Goal: Task Accomplishment & Management: Manage account settings

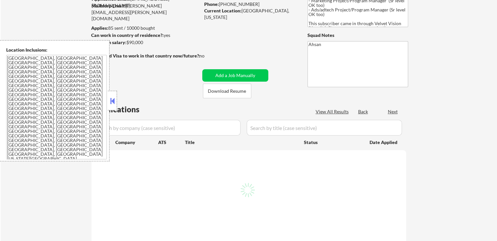
scroll to position [87, 0]
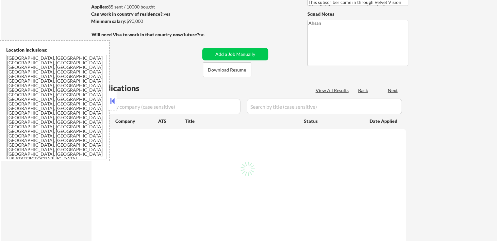
select select ""pending""
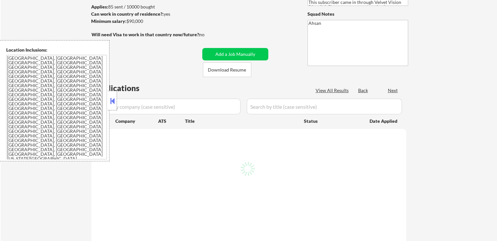
select select ""pending""
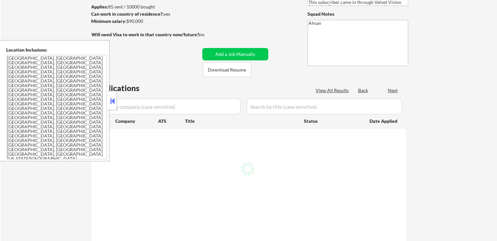
select select ""pending""
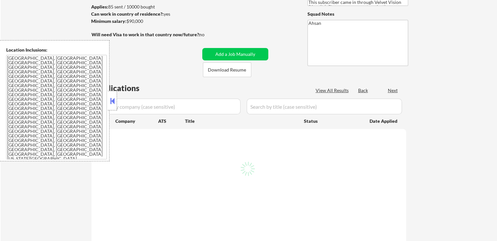
select select ""pending""
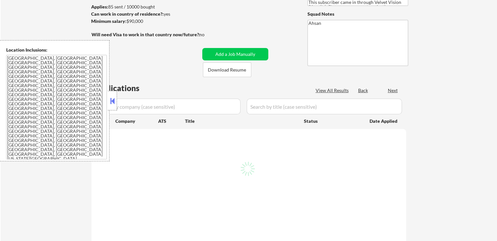
select select ""pending""
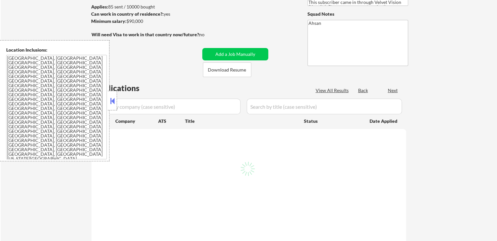
select select ""pending""
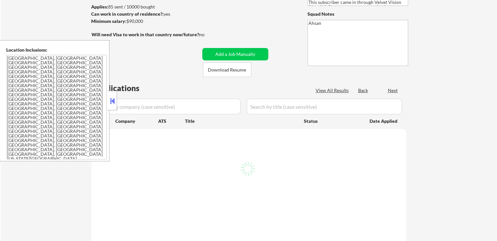
select select ""pending""
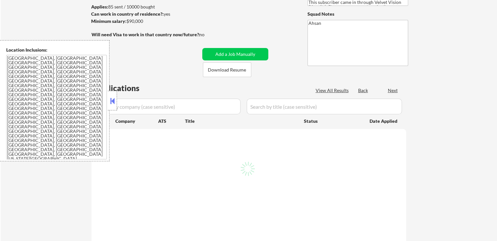
select select ""pending""
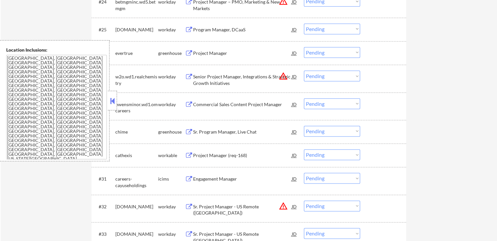
scroll to position [817, 0]
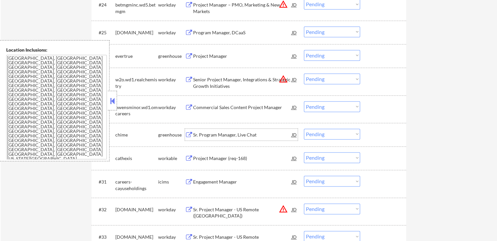
click at [187, 131] on div "Sr. Program Manager, Live Chat JD" at bounding box center [241, 135] width 113 height 12
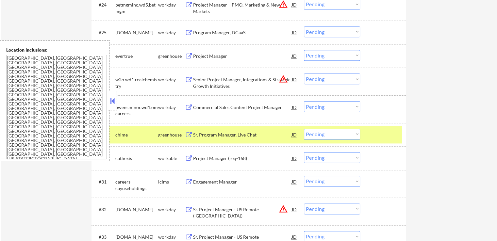
click at [340, 136] on select "Choose an option... Pending Applied Excluded (Questions) Excluded (Expired) Exc…" at bounding box center [332, 134] width 56 height 11
click at [304, 129] on select "Choose an option... Pending Applied Excluded (Questions) Excluded (Expired) Exc…" at bounding box center [332, 134] width 56 height 11
select select ""pending""
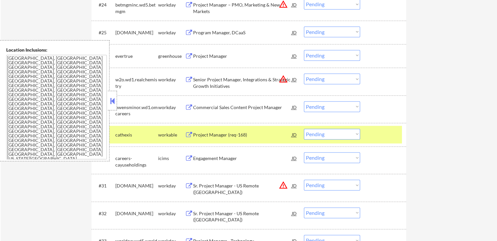
click at [190, 54] on button at bounding box center [189, 56] width 8 height 6
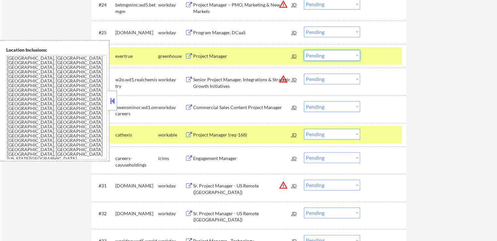
click at [323, 57] on select "Choose an option... Pending Applied Excluded (Questions) Excluded (Expired) Exc…" at bounding box center [332, 55] width 56 height 11
click at [304, 50] on select "Choose an option... Pending Applied Excluded (Questions) Excluded (Expired) Exc…" at bounding box center [332, 55] width 56 height 11
select select ""pending""
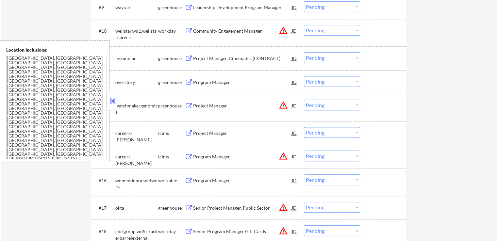
scroll to position [425, 0]
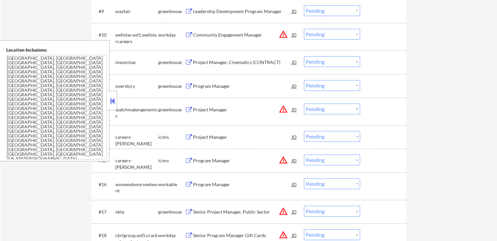
click at [190, 84] on button at bounding box center [189, 86] width 8 height 6
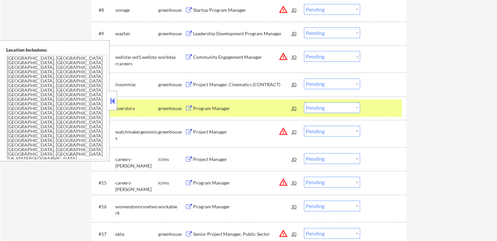
scroll to position [392, 0]
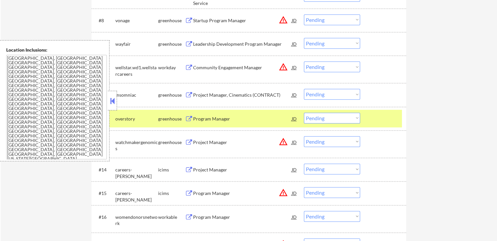
click at [188, 91] on div "Project Manager, Cinematics (CONTRACT) JD" at bounding box center [241, 95] width 113 height 12
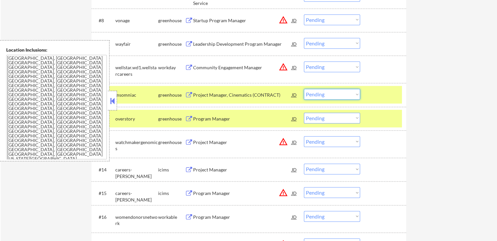
click at [333, 93] on select "Choose an option... Pending Applied Excluded (Questions) Excluded (Expired) Exc…" at bounding box center [332, 94] width 56 height 11
click at [304, 89] on select "Choose an option... Pending Applied Excluded (Questions) Excluded (Expired) Exc…" at bounding box center [332, 94] width 56 height 11
select select ""pending""
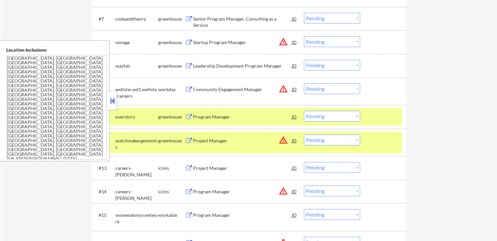
scroll to position [360, 0]
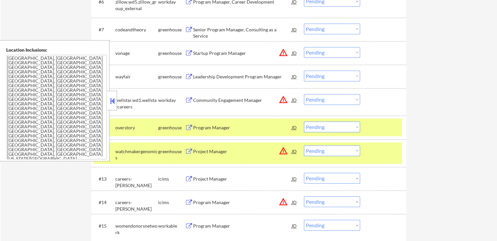
click at [187, 77] on button at bounding box center [189, 77] width 8 height 6
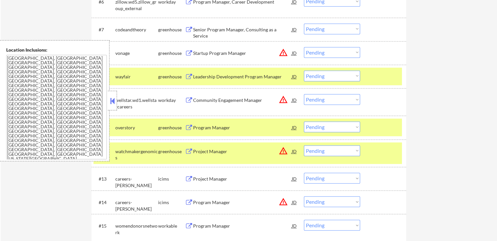
click at [330, 77] on select "Choose an option... Pending Applied Excluded (Questions) Excluded (Expired) Exc…" at bounding box center [332, 76] width 56 height 11
click at [304, 71] on select "Choose an option... Pending Applied Excluded (Questions) Excluded (Expired) Exc…" at bounding box center [332, 76] width 56 height 11
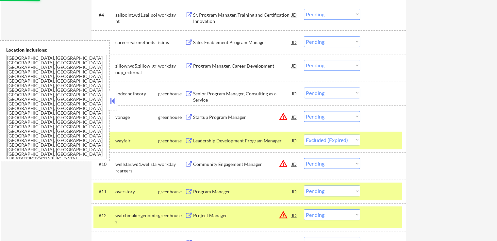
scroll to position [294, 0]
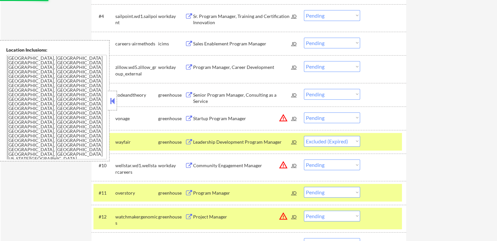
click at [186, 93] on button at bounding box center [189, 95] width 8 height 6
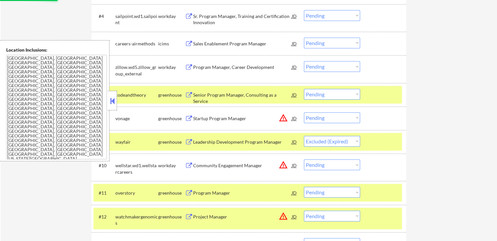
select select ""pending""
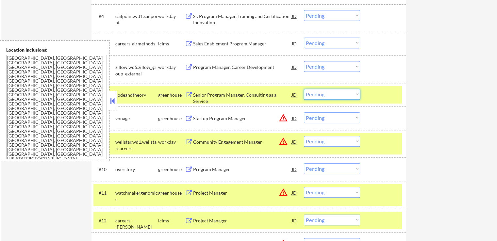
drag, startPoint x: 325, startPoint y: 93, endPoint x: 325, endPoint y: 99, distance: 5.6
click at [325, 93] on select "Choose an option... Pending Applied Excluded (Questions) Excluded (Expired) Exc…" at bounding box center [332, 94] width 56 height 11
click at [304, 89] on select "Choose an option... Pending Applied Excluded (Questions) Excluded (Expired) Exc…" at bounding box center [332, 94] width 56 height 11
select select ""pending""
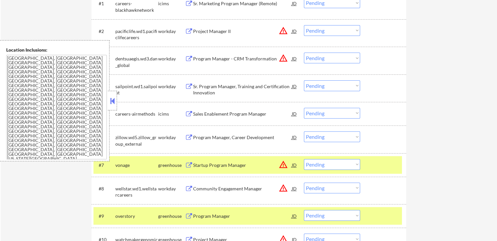
scroll to position [262, 0]
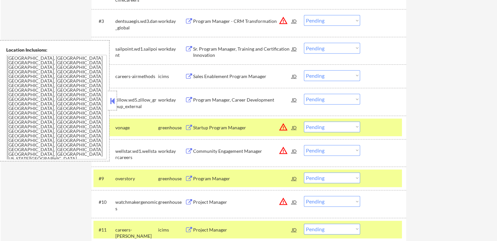
click at [188, 45] on div "Sr. Program Manager, Training and Certification Innovation JD" at bounding box center [241, 51] width 113 height 16
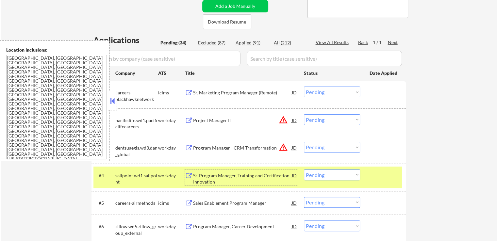
scroll to position [163, 0]
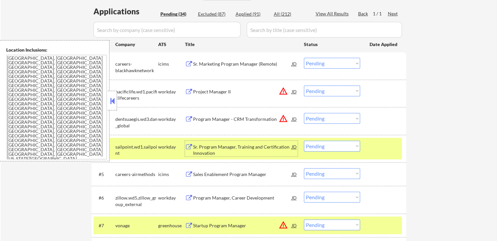
drag, startPoint x: 339, startPoint y: 145, endPoint x: 337, endPoint y: 149, distance: 4.2
click at [339, 146] on select "Choose an option... Pending Applied Excluded (Questions) Excluded (Expired) Exc…" at bounding box center [332, 146] width 56 height 11
click at [304, 141] on select "Choose an option... Pending Applied Excluded (Questions) Excluded (Expired) Exc…" at bounding box center [332, 146] width 56 height 11
select select ""pending""
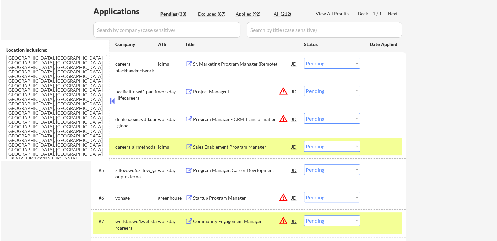
click at [188, 169] on button at bounding box center [189, 171] width 8 height 6
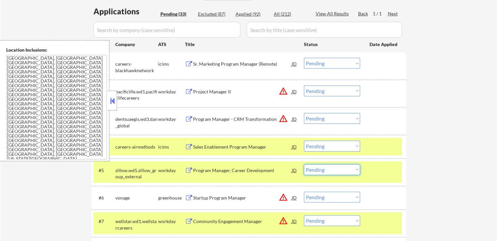
click at [336, 170] on select "Choose an option... Pending Applied Excluded (Questions) Excluded (Expired) Exc…" at bounding box center [332, 169] width 56 height 11
click at [304, 164] on select "Choose an option... Pending Applied Excluded (Questions) Excluded (Expired) Exc…" at bounding box center [332, 169] width 56 height 11
select select ""pending""
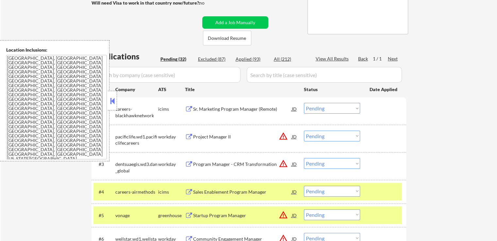
scroll to position [65, 0]
